Goal: Task Accomplishment & Management: Use online tool/utility

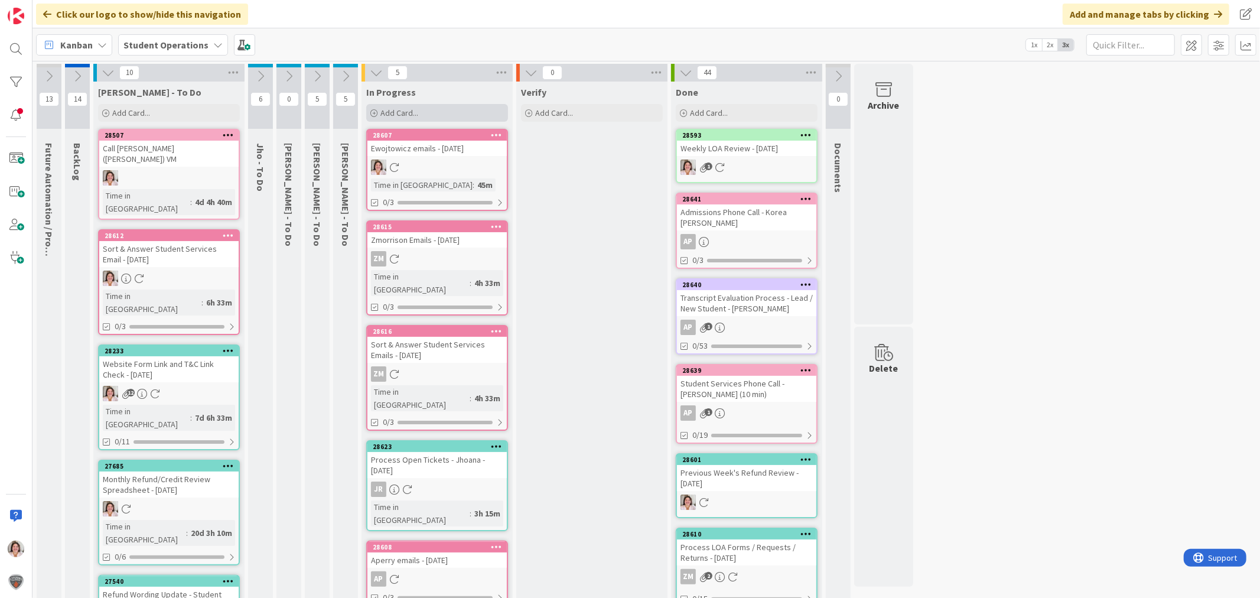
click at [454, 107] on div "Add Card..." at bounding box center [437, 113] width 142 height 18
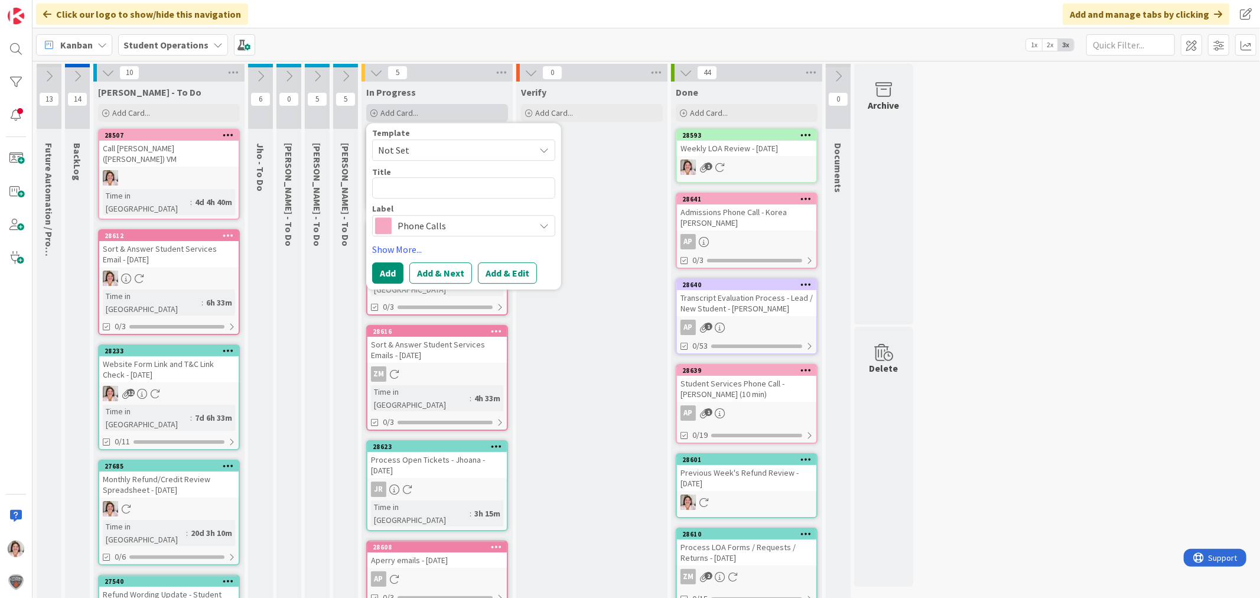
type textarea "x"
type textarea "W"
type textarea "x"
type textarea "We"
type textarea "x"
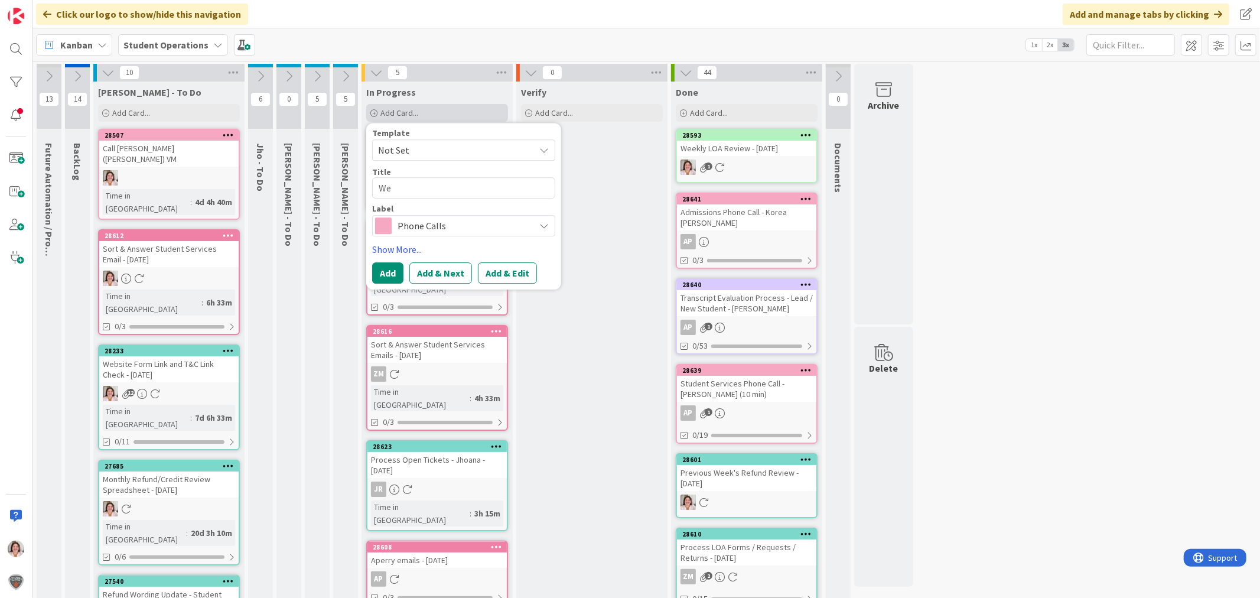
type textarea "Wee"
type textarea "x"
type textarea "Week"
type textarea "x"
type textarea "Weekl"
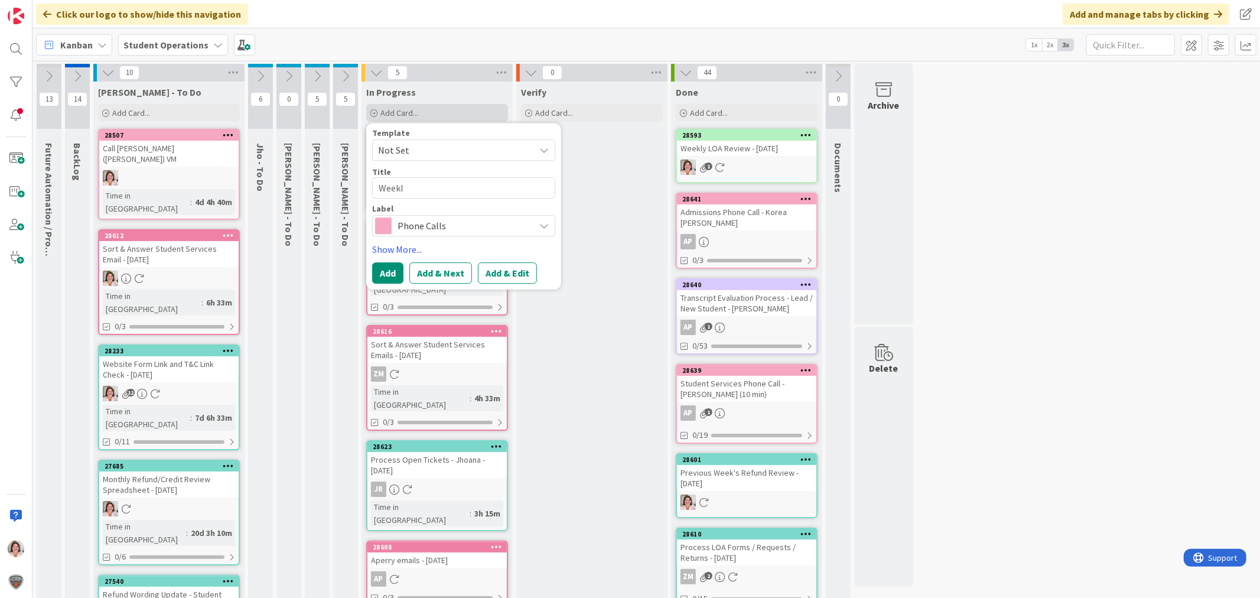
type textarea "x"
type textarea "Weekly"
type textarea "x"
type textarea "Weekly"
type textarea "x"
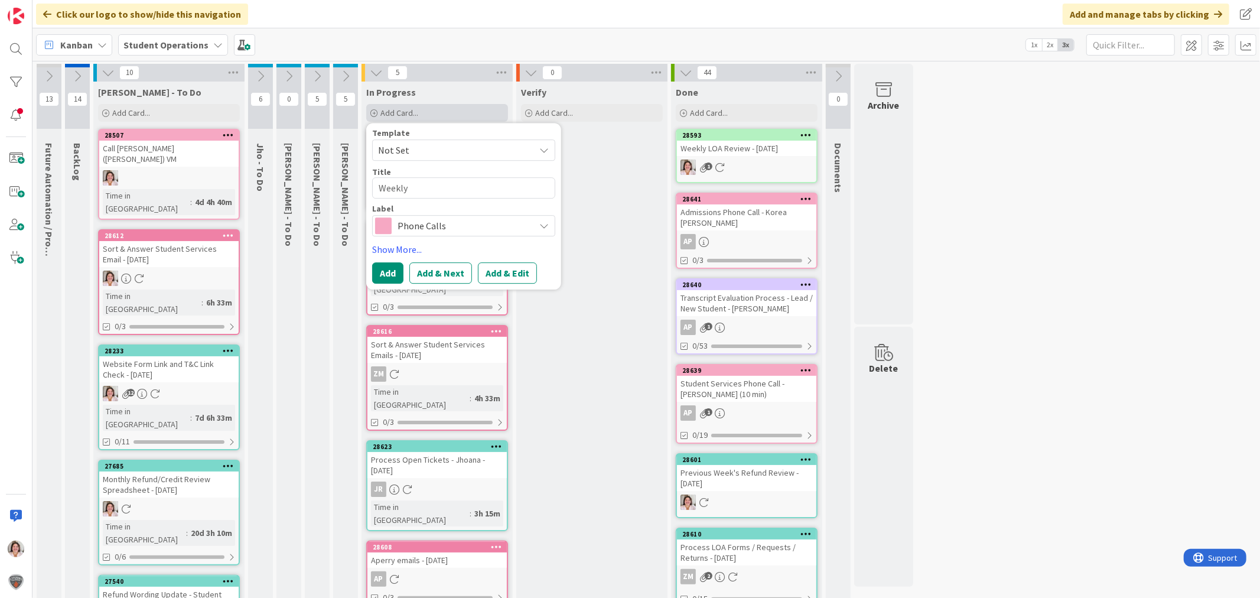
type textarea "Weekly L"
type textarea "x"
type textarea "Weekly Le"
type textarea "x"
type textarea "Weekly Lea"
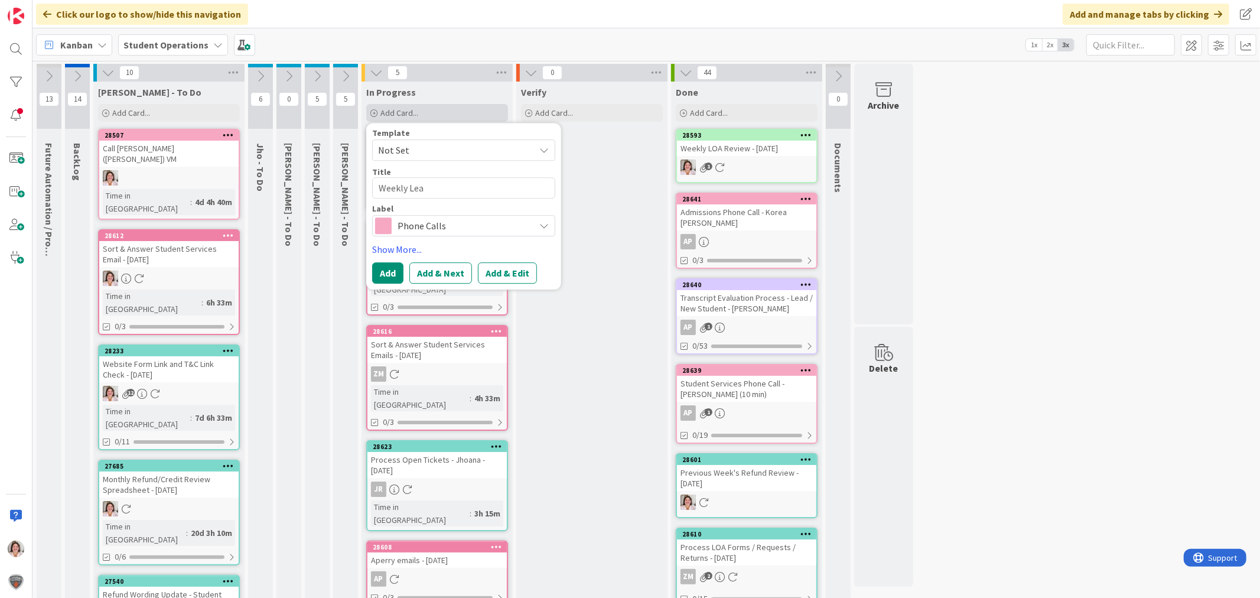
type textarea "x"
type textarea "Weekly Lead"
type textarea "x"
type textarea "Weekly Leade"
type textarea "x"
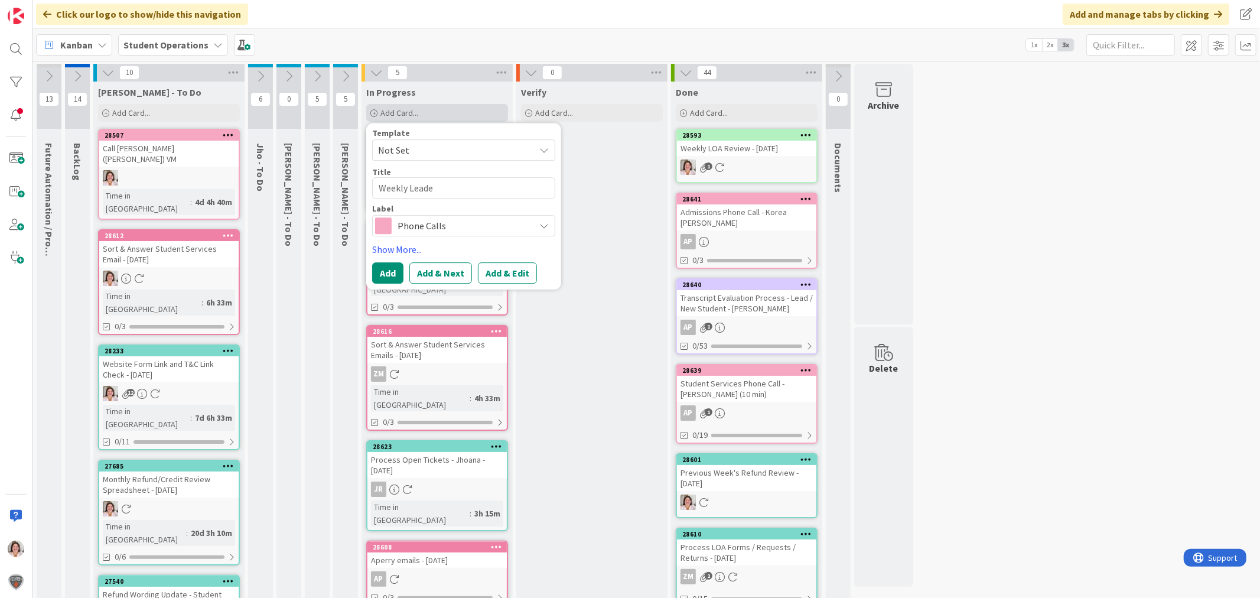
type textarea "Weekly Leader"
type textarea "x"
type textarea "Weekly Leaders"
type textarea "x"
type textarea "Weekly Leadersh"
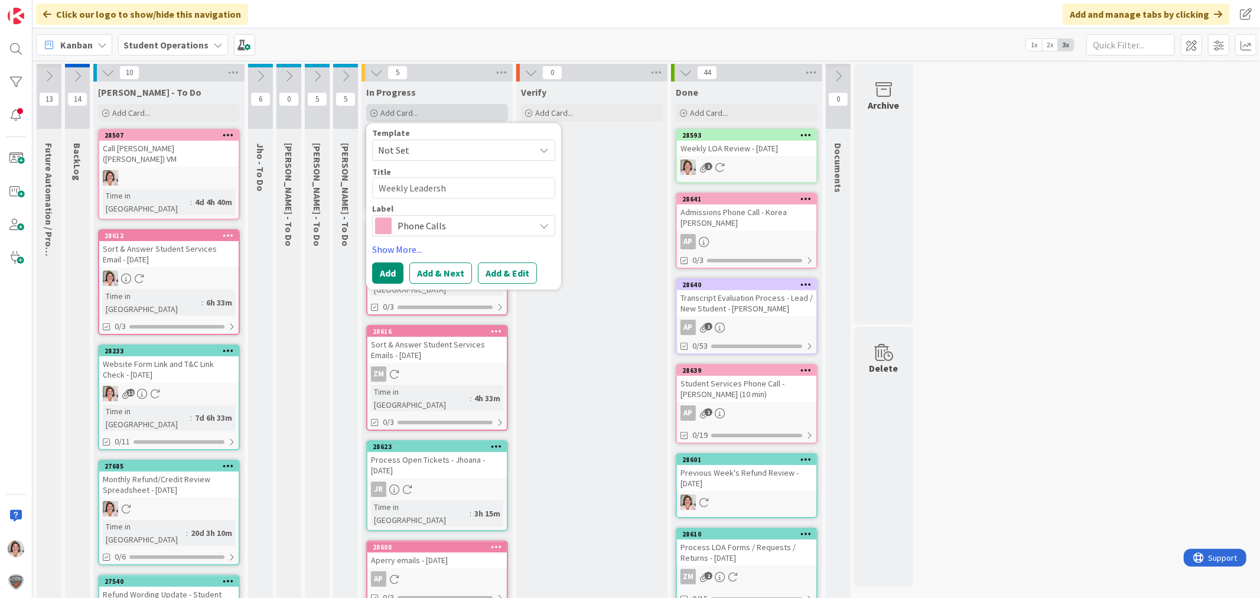
type textarea "x"
type textarea "Weekly Leadershi"
type textarea "x"
type textarea "Weekly Leadership"
type textarea "x"
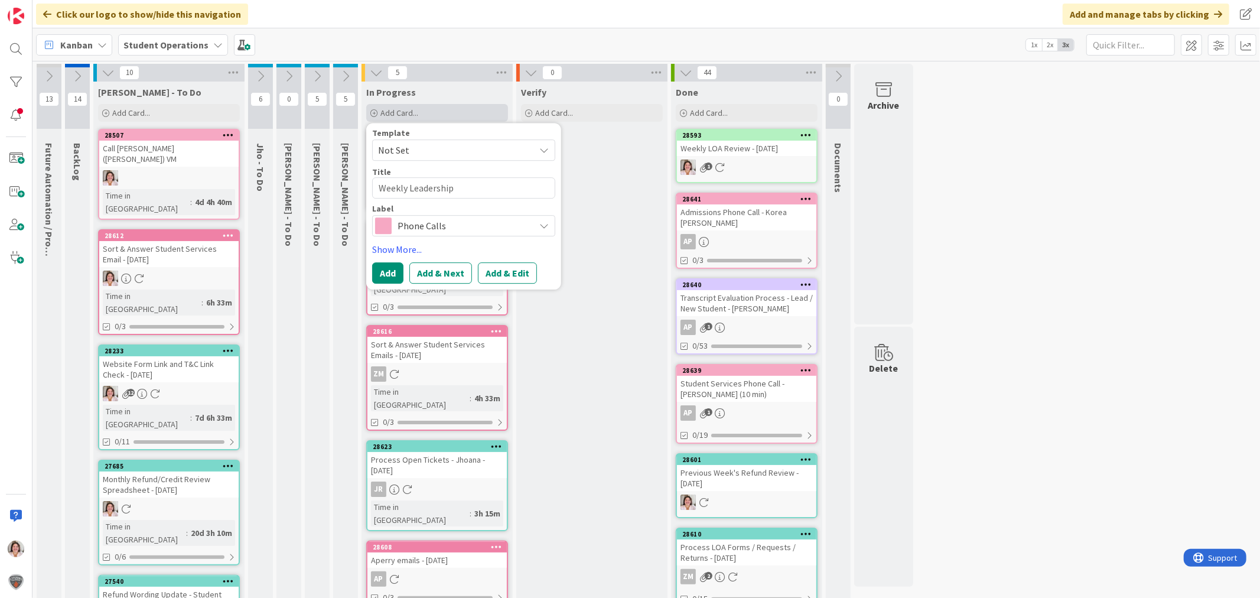
type textarea "Weekly Leadership"
type textarea "x"
type textarea "Weekly Leadership M"
type textarea "x"
type textarea "Weekly Leadership Me"
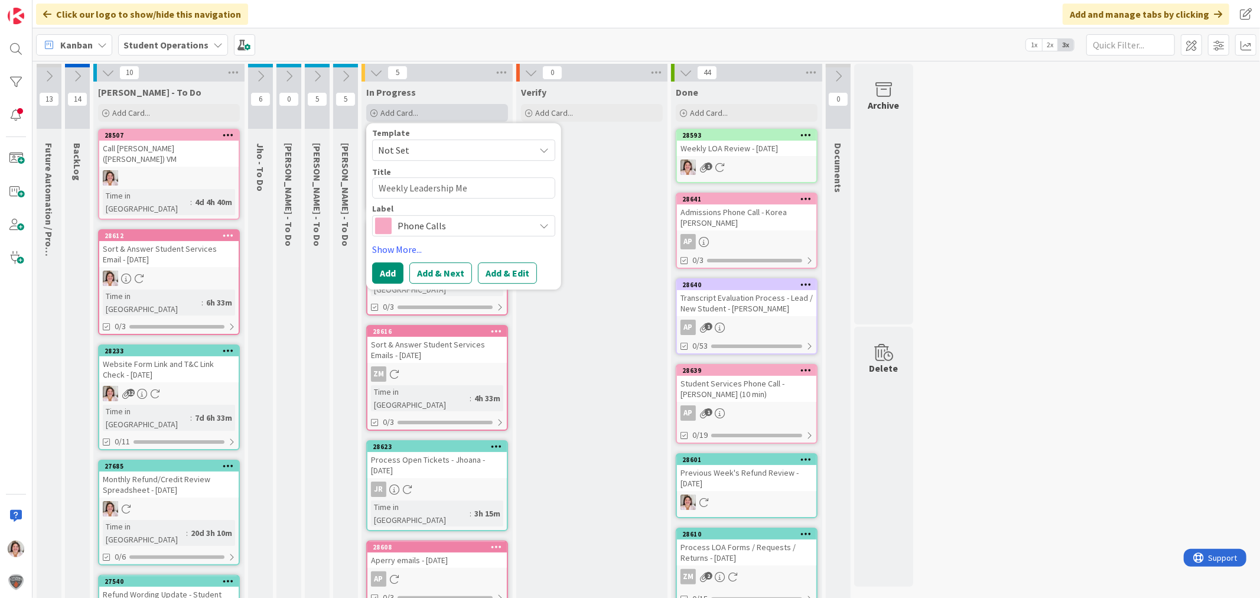
type textarea "x"
type textarea "Weekly Leadership Mee"
type textarea "x"
type textarea "Weekly Leadership Meet"
type textarea "x"
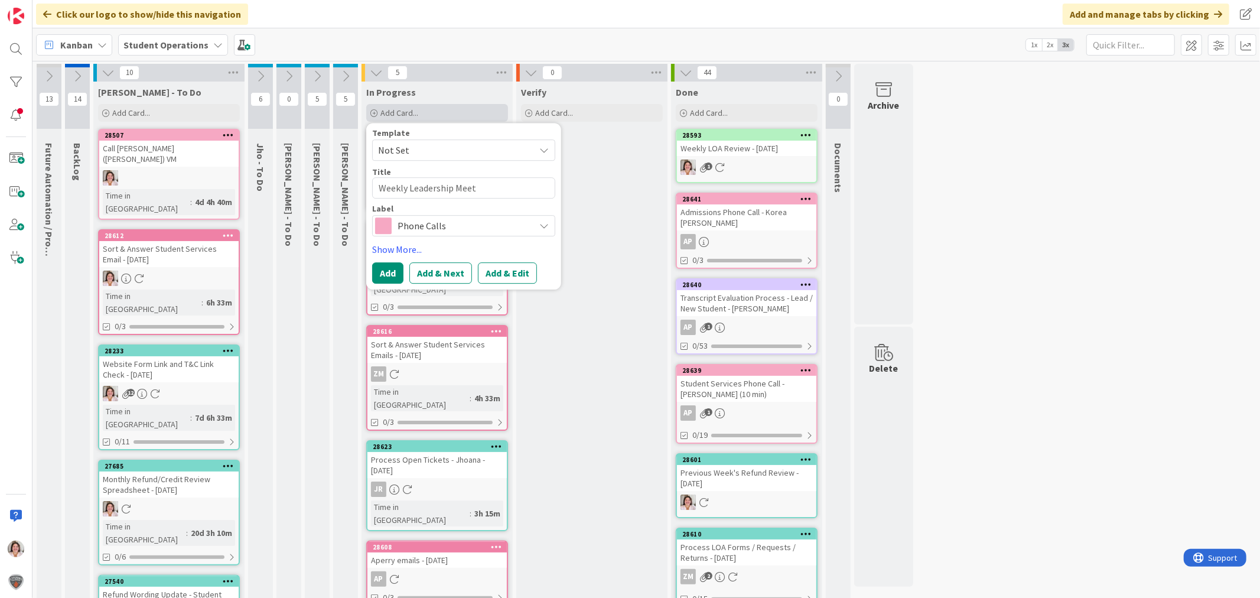
type textarea "Weekly Leadership Meeti"
type textarea "x"
type textarea "Weekly Leadership Meetin"
type textarea "x"
type textarea "Weekly Leadership Meeting"
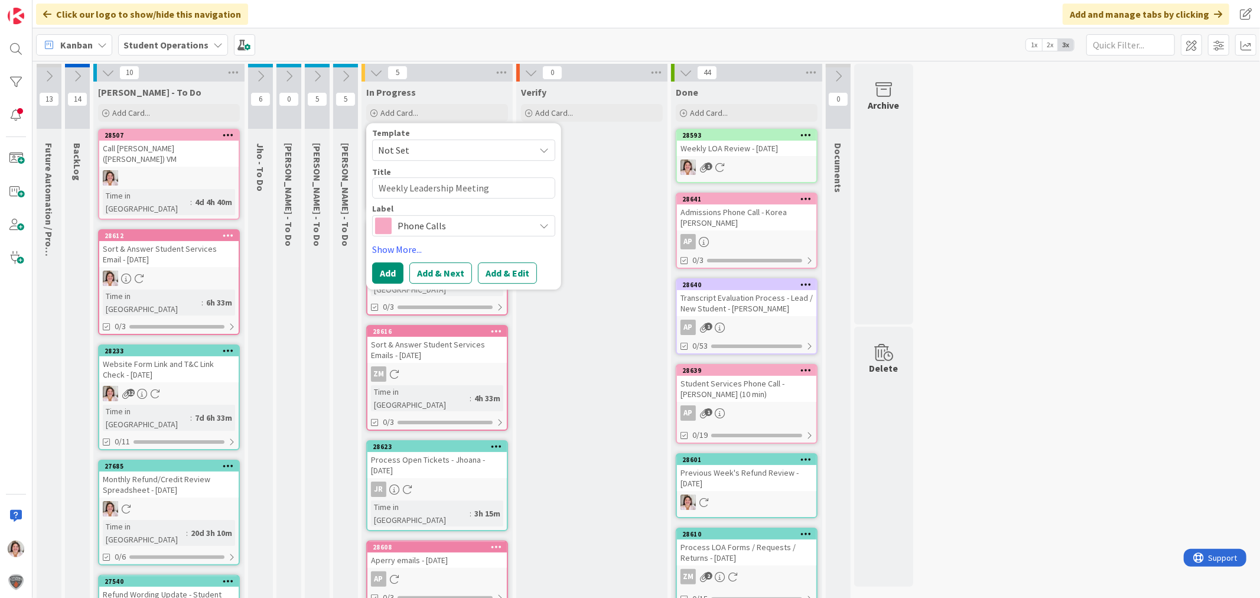
click at [438, 217] on span "Phone Calls" at bounding box center [463, 225] width 131 height 17
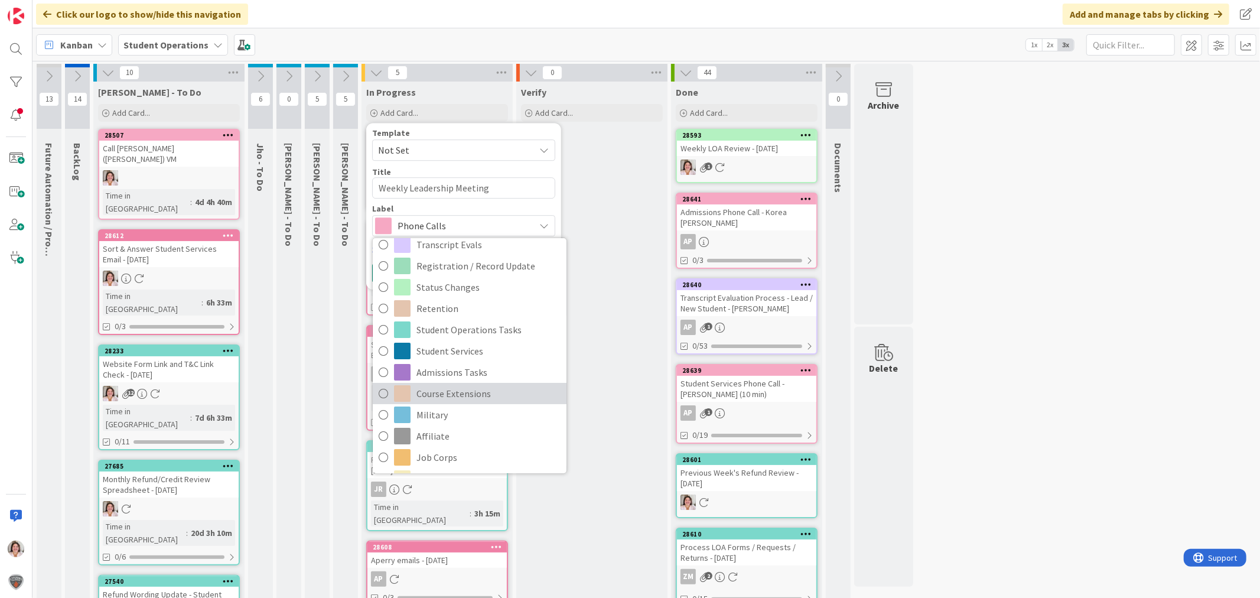
scroll to position [262, 0]
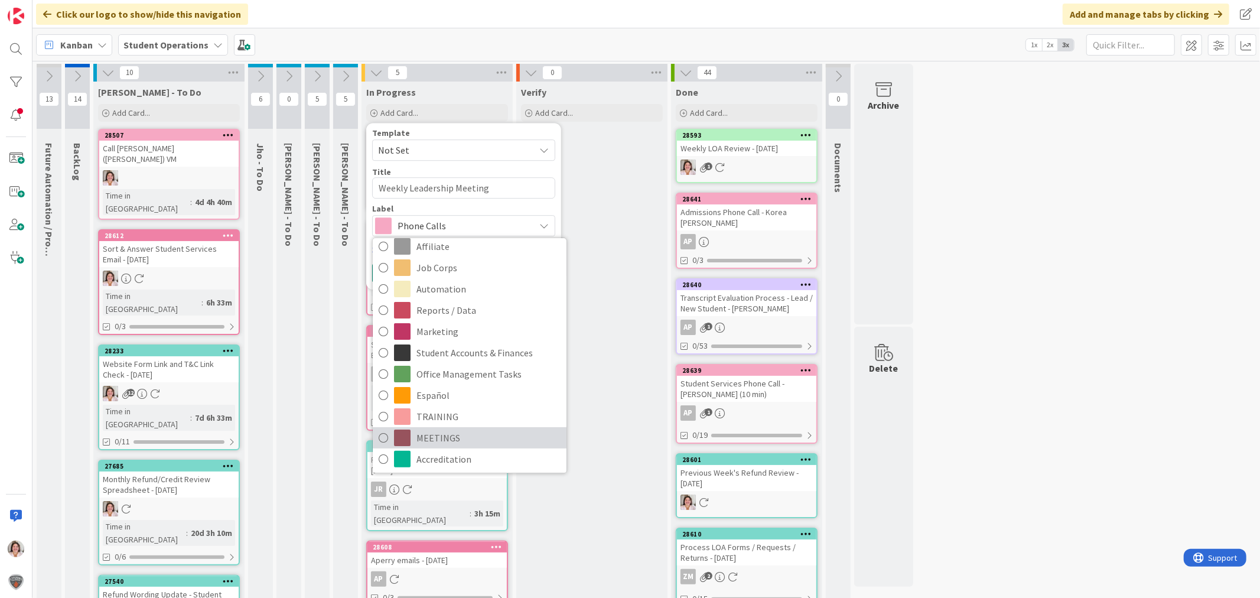
click at [443, 433] on span "MEETINGS" at bounding box center [489, 438] width 144 height 18
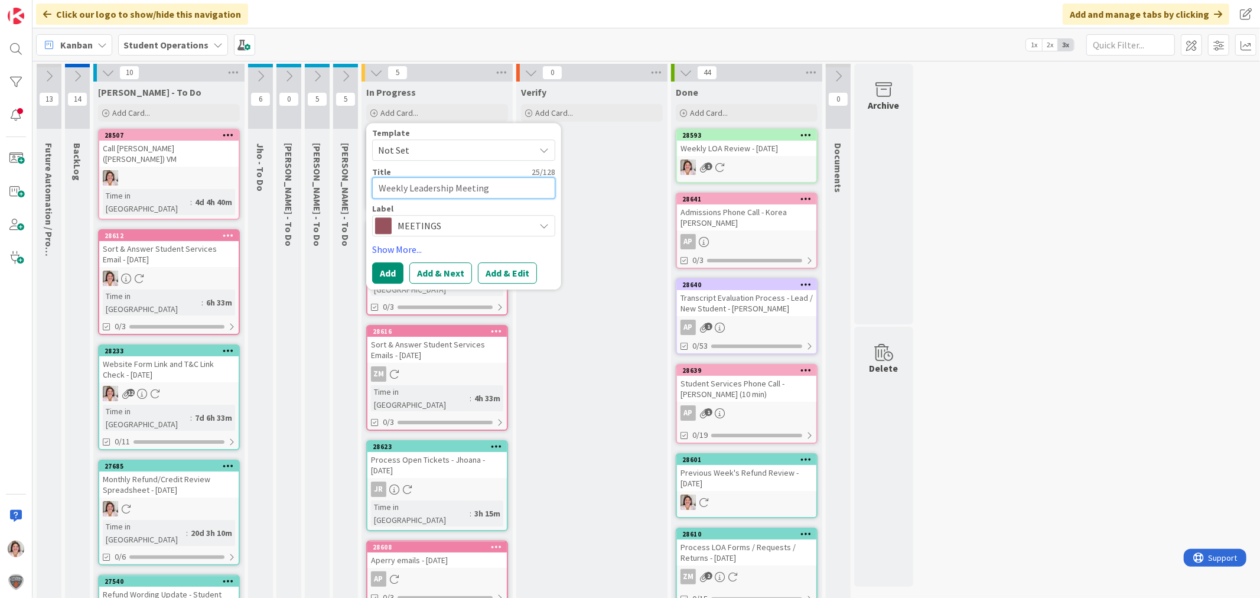
click at [500, 191] on textarea "Weekly Leadership Meeting" at bounding box center [463, 187] width 183 height 21
type textarea "x"
type textarea "Weekly Leadership Meeting"
type textarea "x"
type textarea "Weekly Leadership Meeting -"
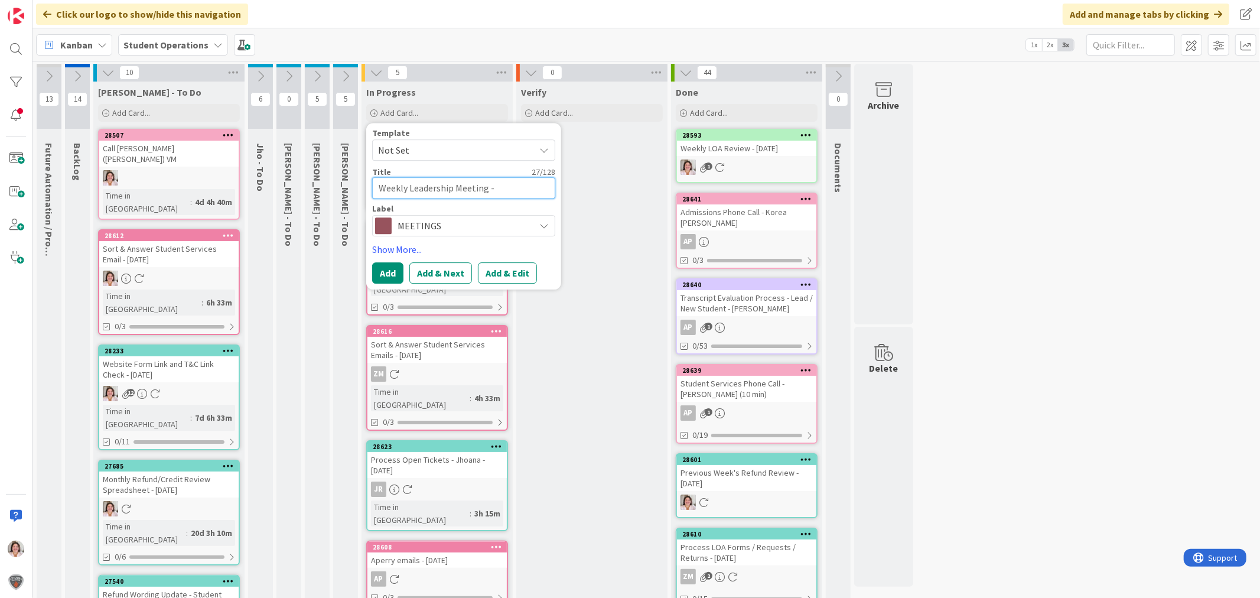
type textarea "x"
type textarea "Weekly Leadership Meeting -"
type textarea "x"
type textarea "Weekly Leadership Meeting - 4"
type textarea "x"
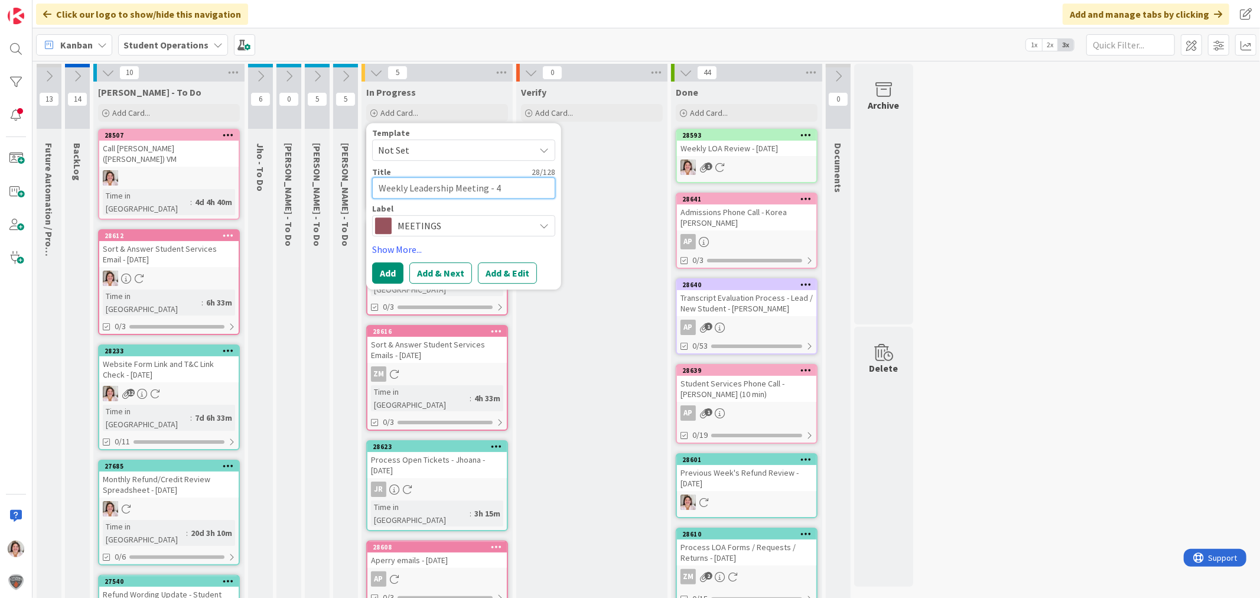
type textarea "Weekly Leadership Meeting - 40"
type textarea "x"
type textarea "Weekly Leadership Meeting - 40"
type textarea "x"
type textarea "Weekly Leadership Meeting - 40 M"
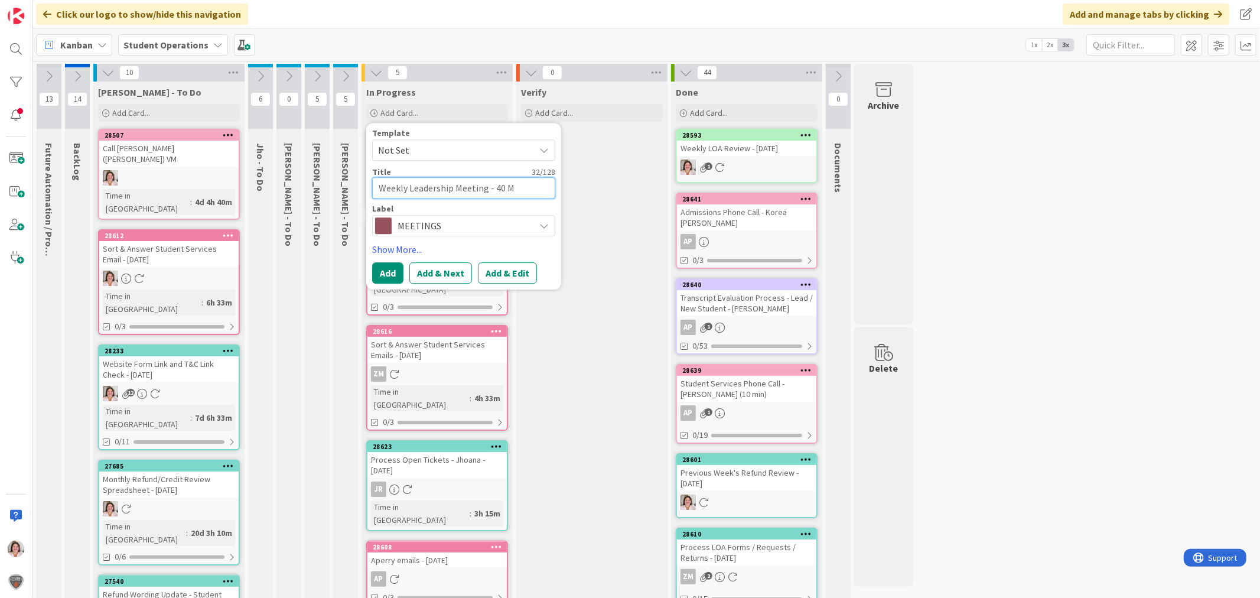
type textarea "x"
type textarea "Weekly Leadership Meeting - 40 Mi"
type textarea "x"
type textarea "Weekly Leadership Meeting - 40 Min"
type textarea "x"
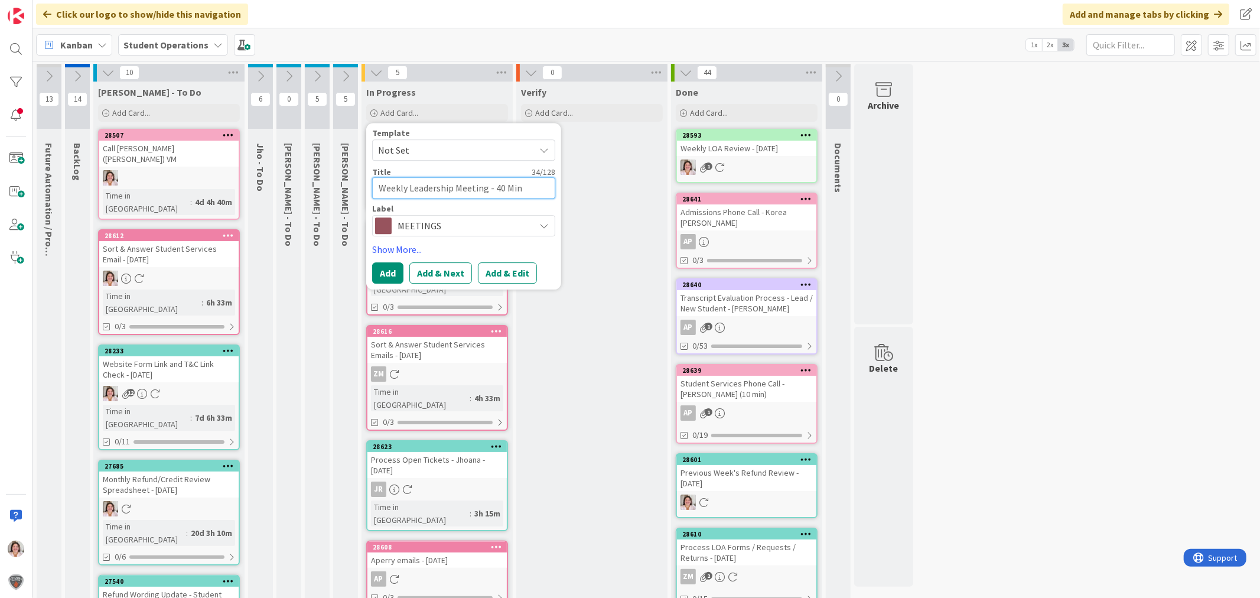
type textarea "Weekly Leadership Meeting - 40 Minu"
type textarea "x"
type textarea "Weekly Leadership Meeting - 40 Minut"
type textarea "x"
type textarea "Weekly Leadership Meeting - 40 Minute"
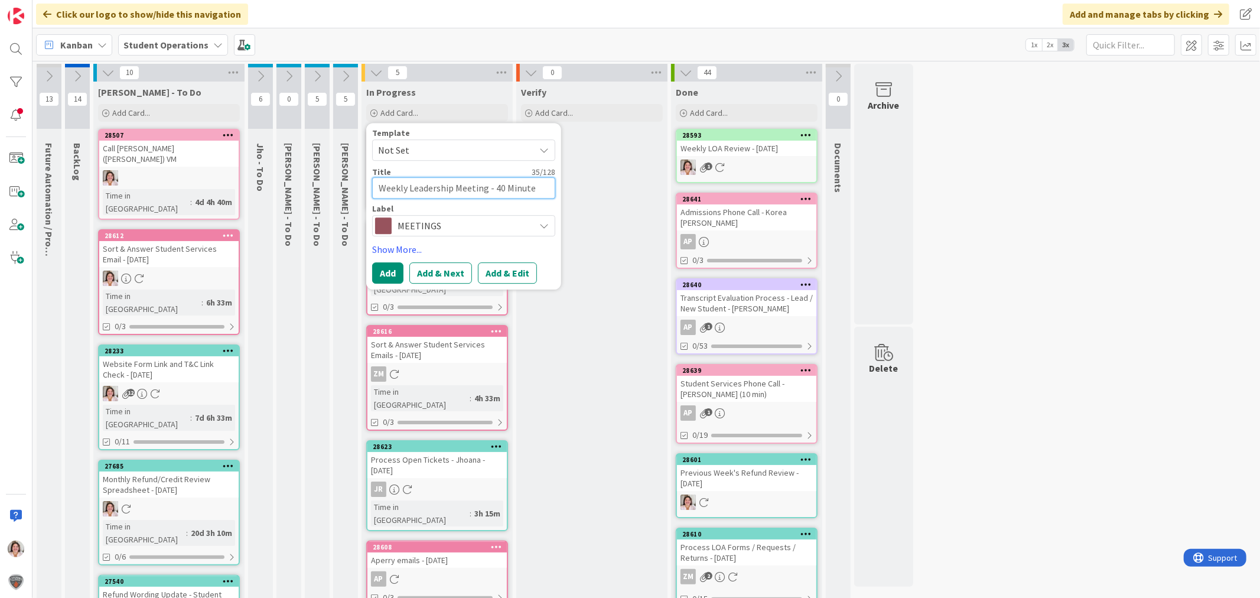
type textarea "x"
type textarea "Weekly Leadership Meeting - 40 Minutes"
click at [385, 271] on button "Add" at bounding box center [387, 272] width 31 height 21
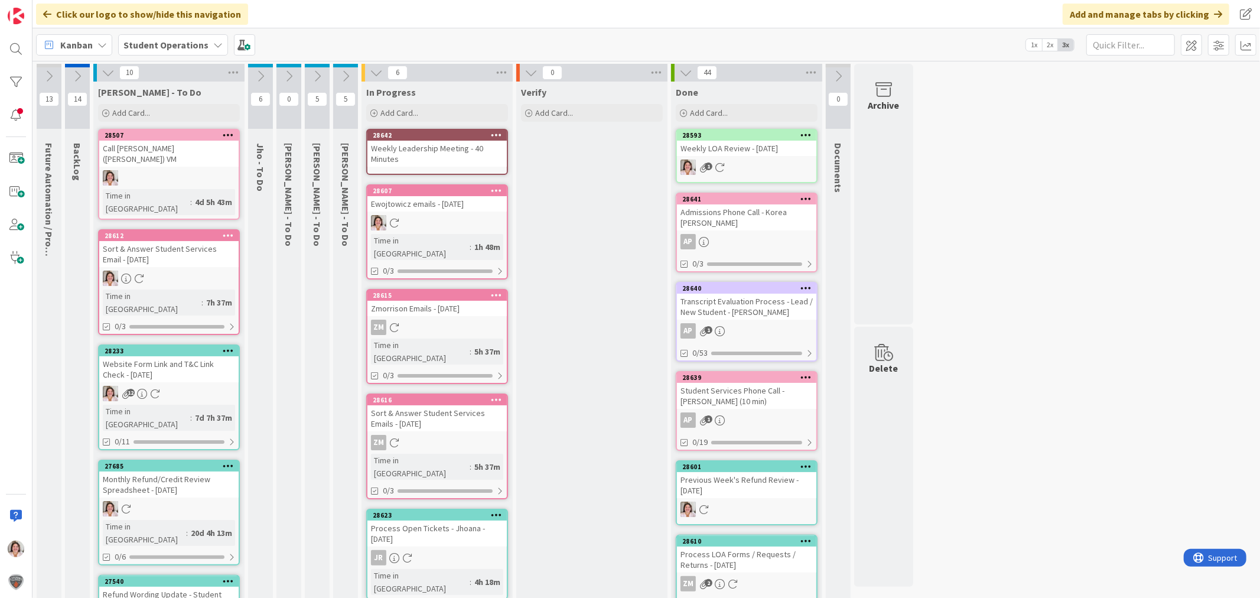
click at [493, 133] on icon at bounding box center [496, 135] width 11 height 8
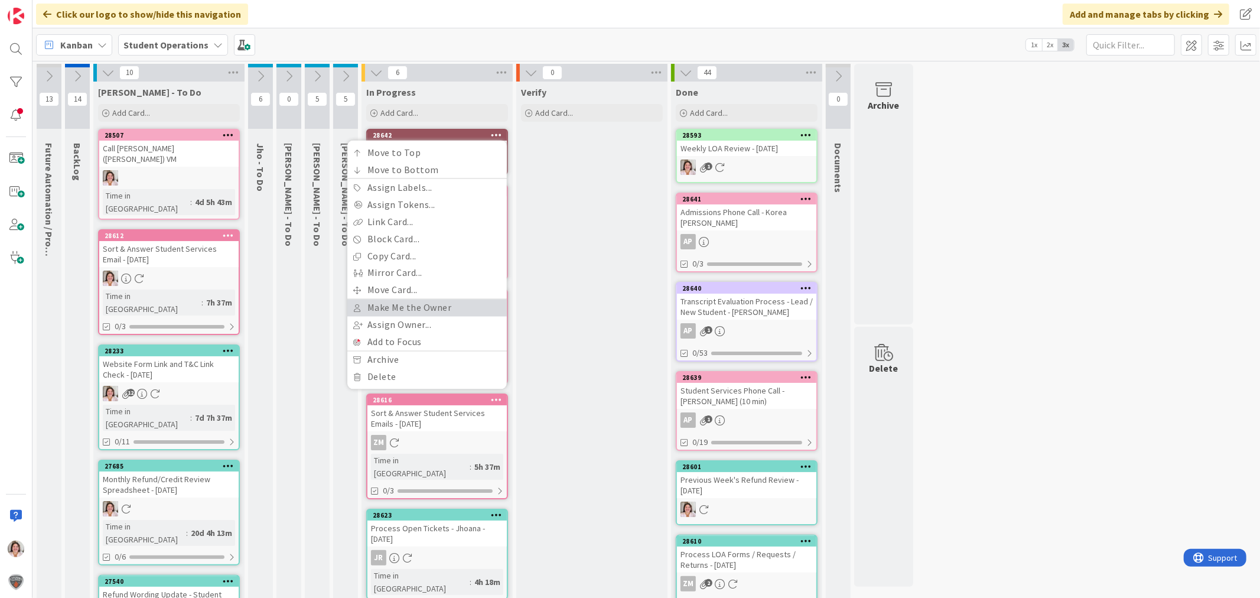
click at [408, 306] on link "Make Me the Owner" at bounding box center [427, 308] width 160 height 17
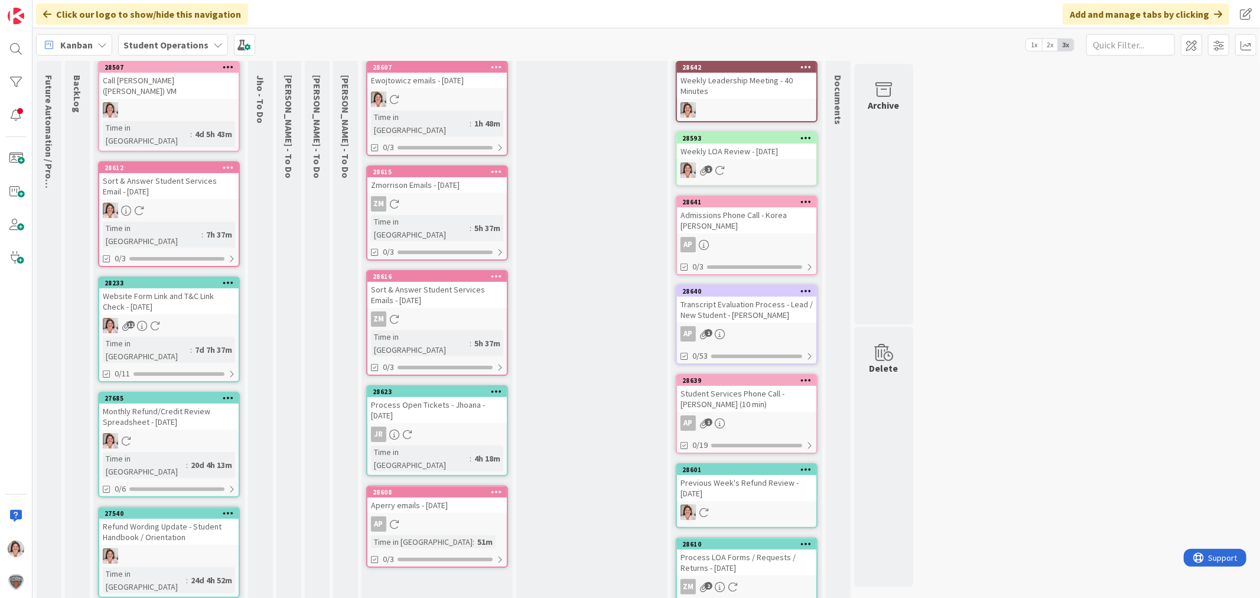
scroll to position [0, 0]
